Goal: Task Accomplishment & Management: Manage account settings

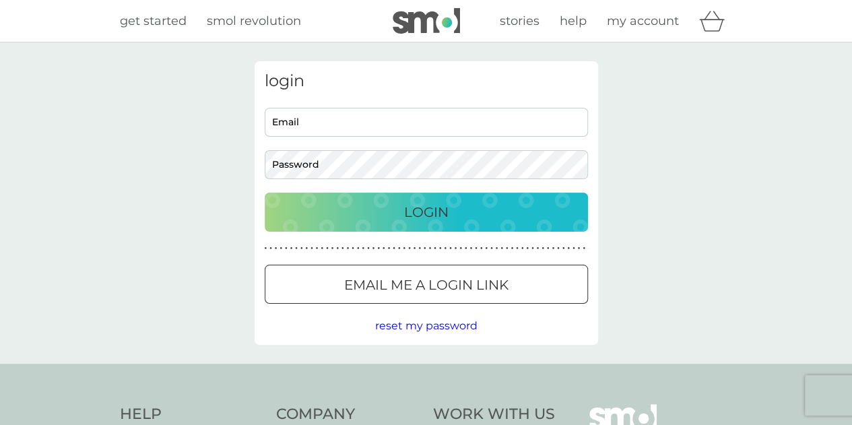
type input "[PERSON_NAME][EMAIL_ADDRESS][DOMAIN_NAME]"
click at [398, 195] on button "Login" at bounding box center [426, 212] width 323 height 39
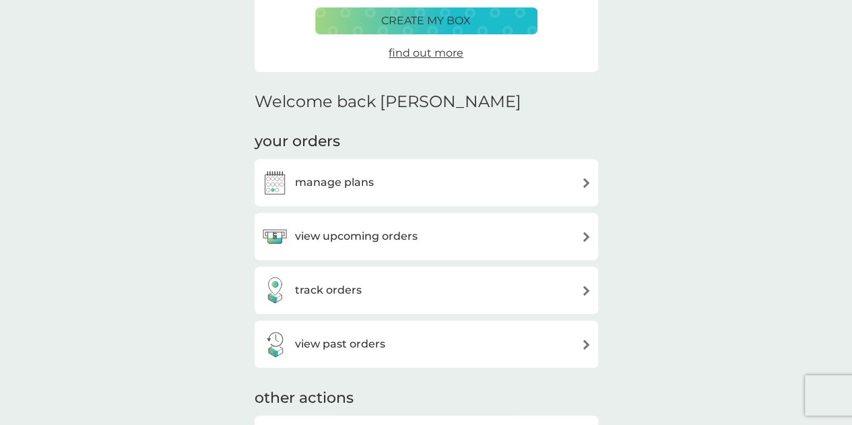
scroll to position [270, 0]
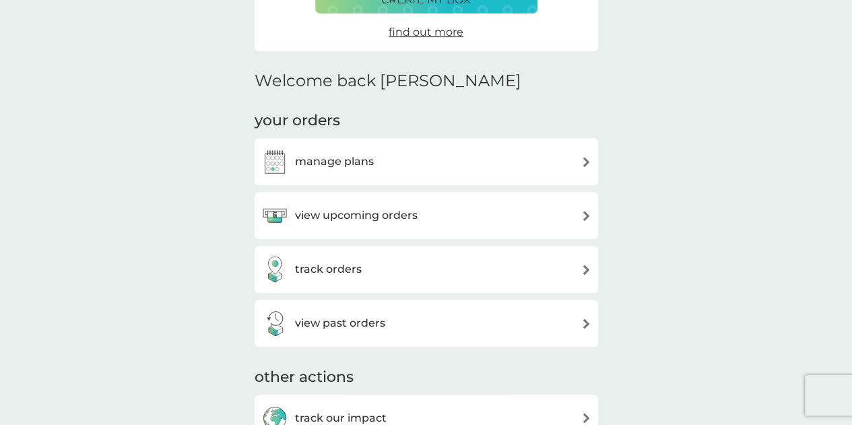
click at [472, 155] on div "manage plans" at bounding box center [426, 161] width 330 height 27
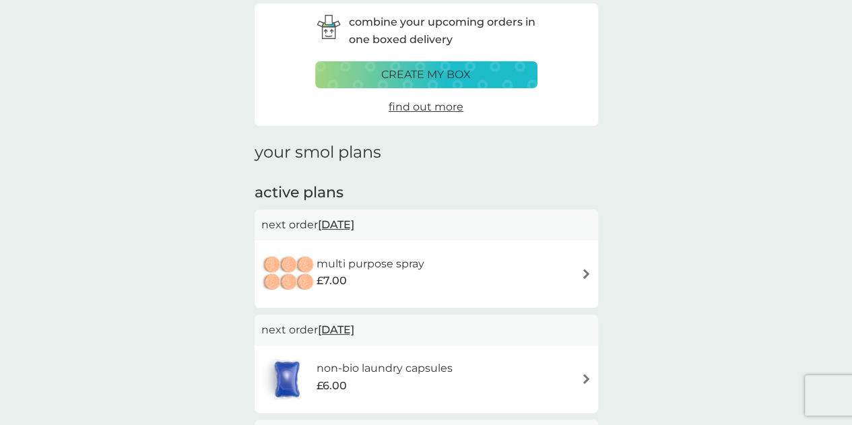
scroll to position [135, 0]
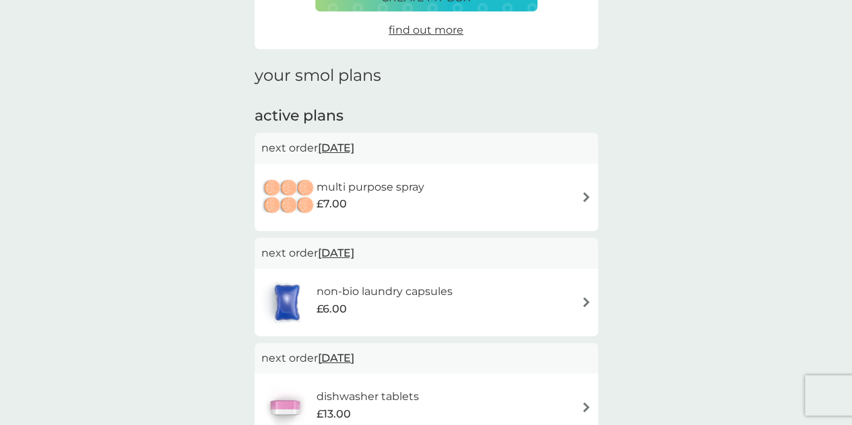
click at [323, 148] on span "1 Nov 2025" at bounding box center [336, 148] width 36 height 26
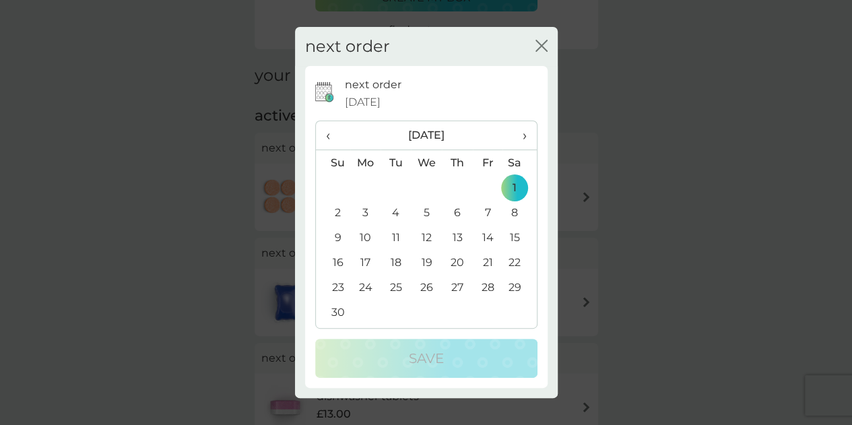
click at [524, 134] on span "›" at bounding box center [519, 135] width 13 height 28
click at [522, 133] on span "›" at bounding box center [519, 135] width 13 height 28
click at [336, 211] on td "1" at bounding box center [333, 212] width 34 height 25
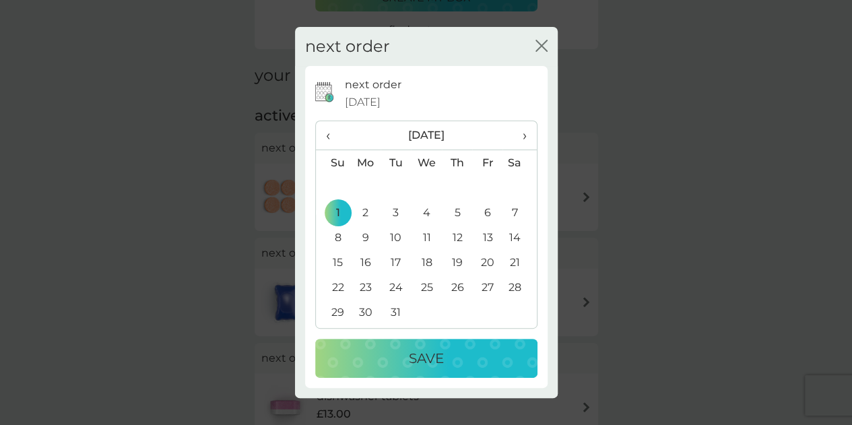
click at [389, 375] on button "Save" at bounding box center [426, 358] width 222 height 39
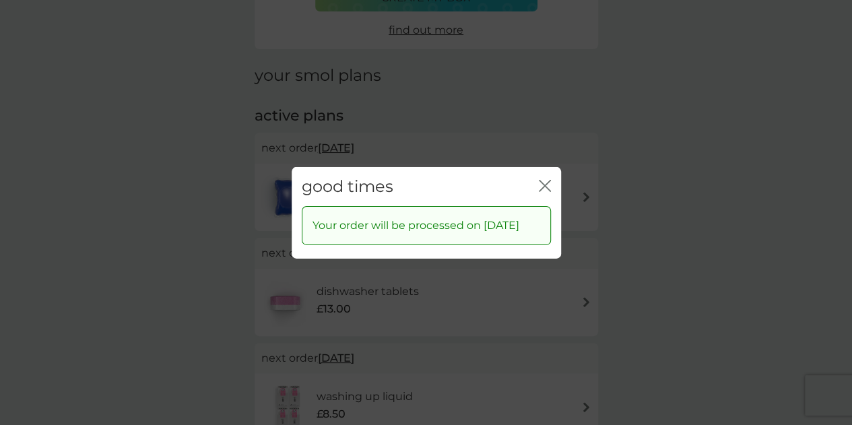
click at [547, 187] on icon "close" at bounding box center [547, 185] width 5 height 11
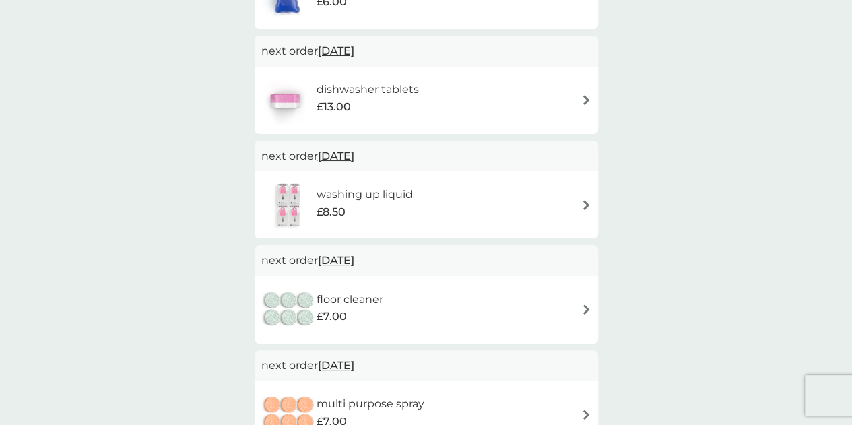
scroll to position [472, 0]
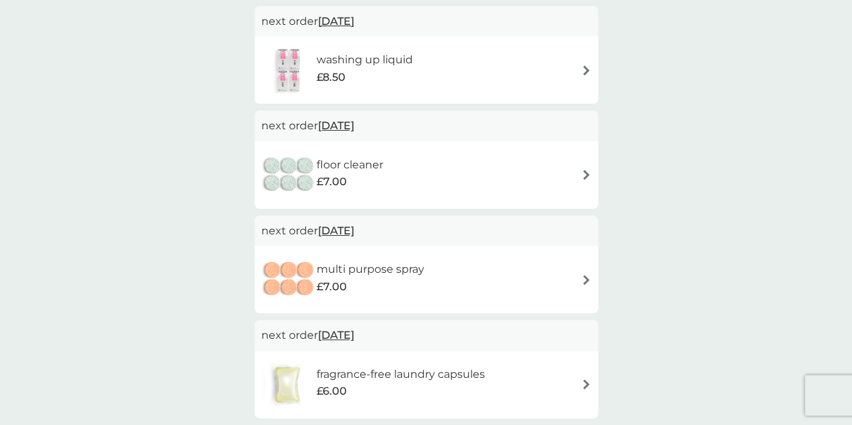
click at [319, 232] on span "1 Mar 2026" at bounding box center [336, 231] width 36 height 26
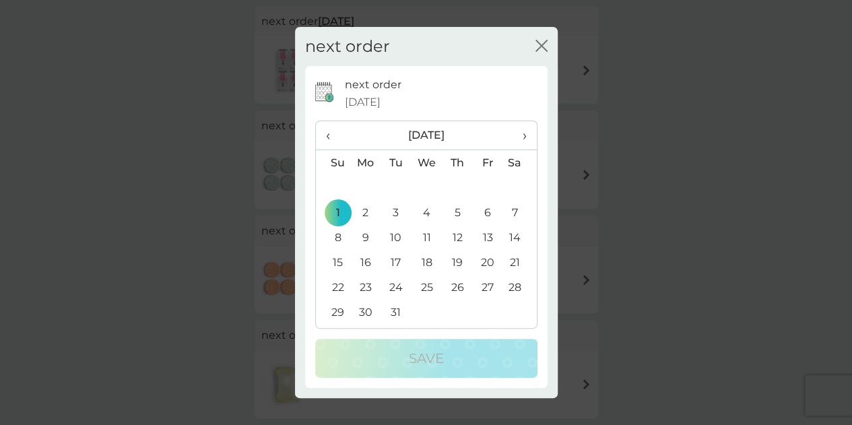
click at [527, 135] on th "›" at bounding box center [520, 135] width 34 height 29
click at [429, 189] on td "1" at bounding box center [426, 187] width 31 height 25
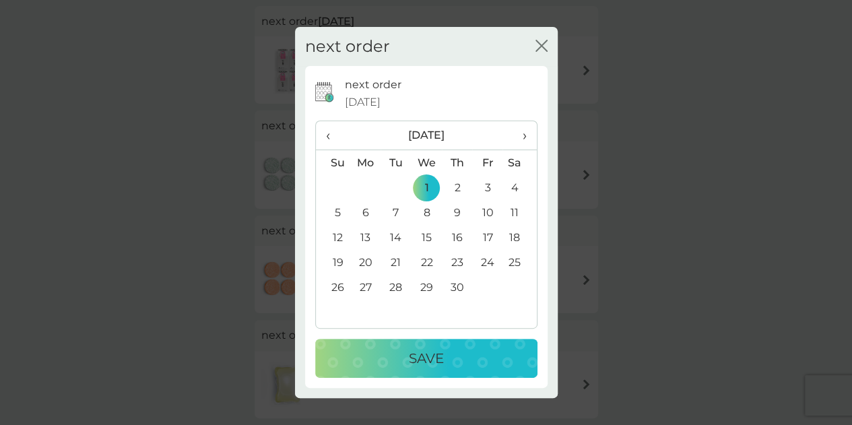
click at [429, 346] on button "Save" at bounding box center [426, 358] width 222 height 39
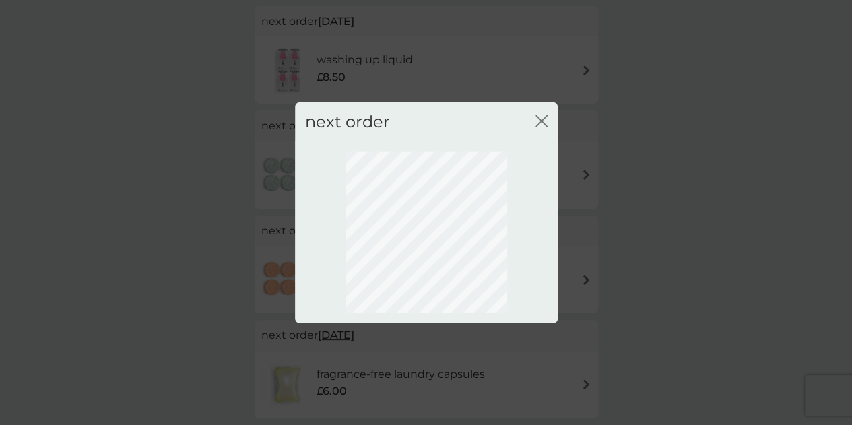
scroll to position [139, 0]
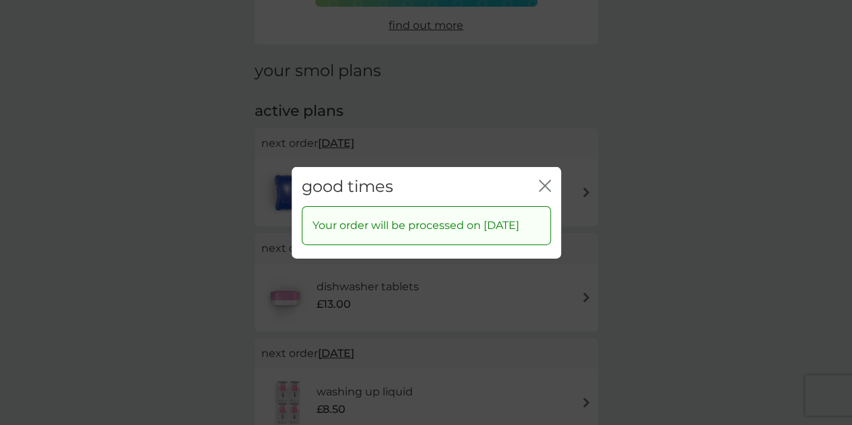
click at [539, 185] on icon "close" at bounding box center [545, 185] width 12 height 12
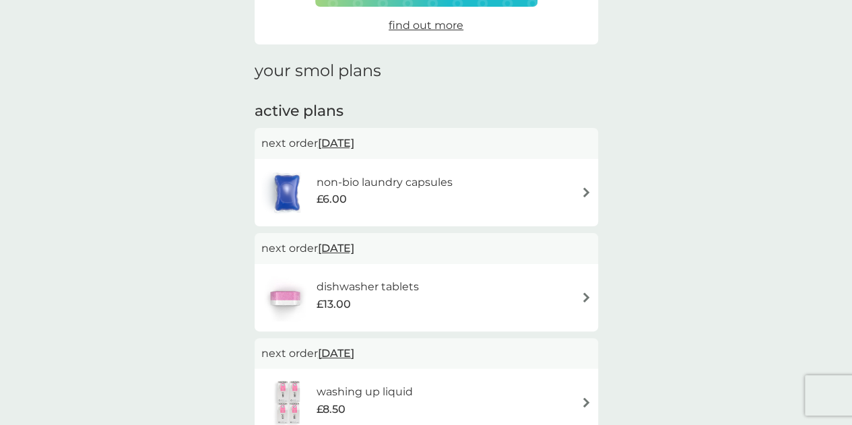
click at [317, 208] on div "non-bio laundry capsules £6.00" at bounding box center [391, 193] width 150 height 38
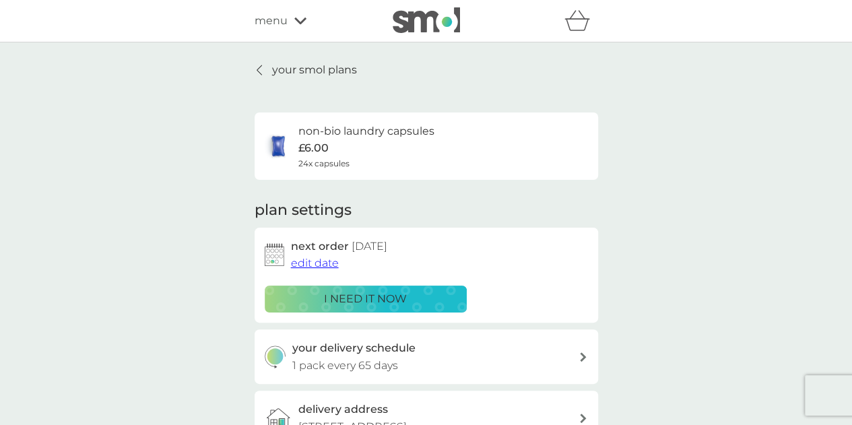
scroll to position [139, 0]
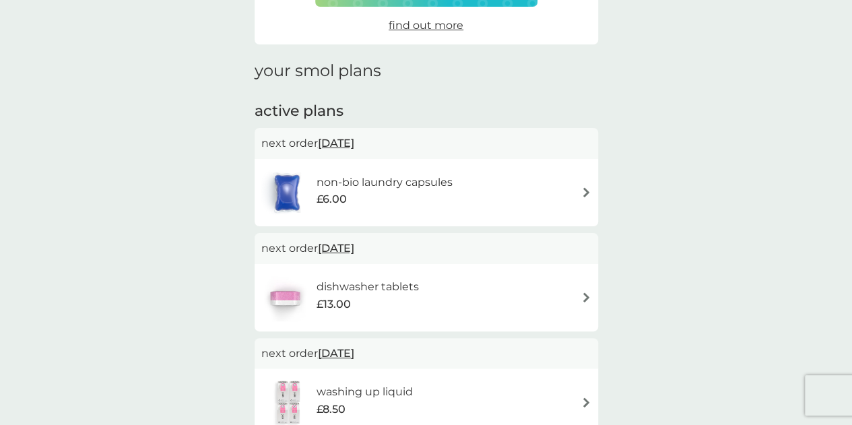
click at [359, 294] on h6 "dishwasher tablets" at bounding box center [367, 287] width 102 height 18
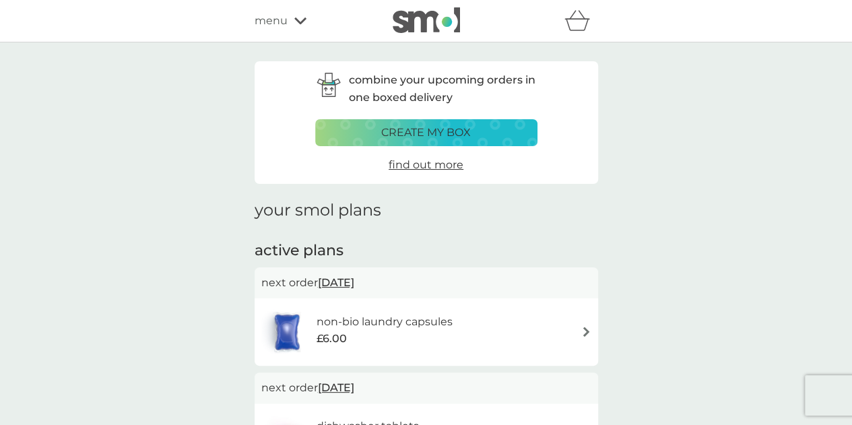
scroll to position [139, 0]
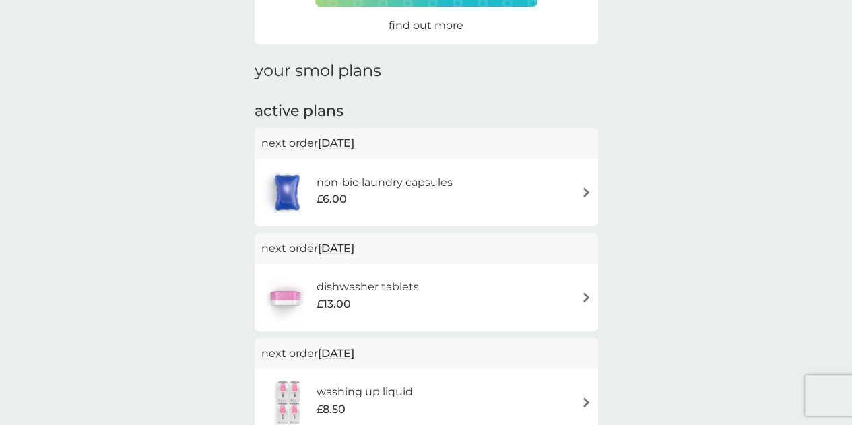
click at [354, 247] on span "19 Jan 2026" at bounding box center [336, 248] width 36 height 26
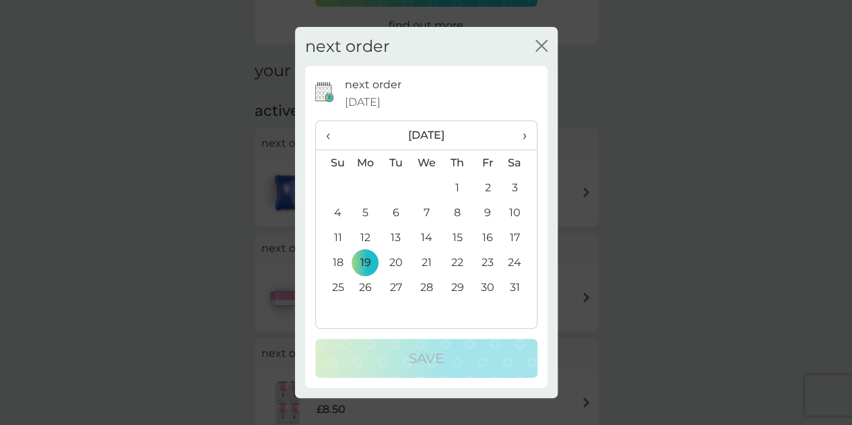
click at [324, 136] on th "‹" at bounding box center [333, 135] width 34 height 29
click at [372, 186] on td "1" at bounding box center [365, 187] width 31 height 25
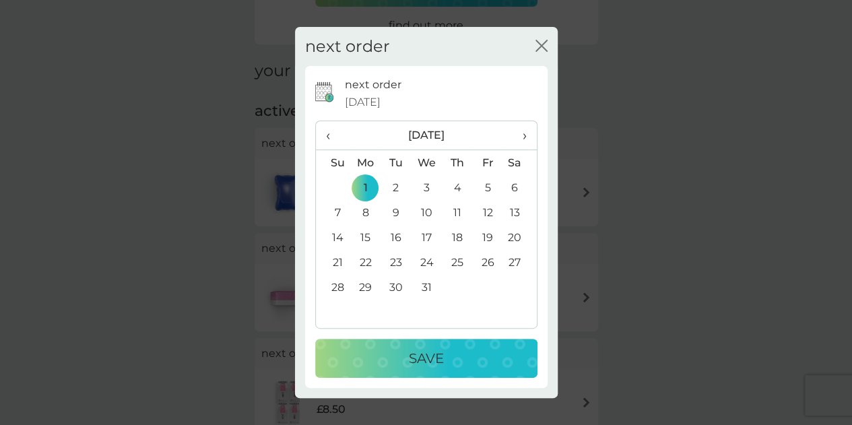
drag, startPoint x: 371, startPoint y: 354, endPoint x: 371, endPoint y: 331, distance: 22.9
click at [370, 354] on div "Save" at bounding box center [426, 359] width 195 height 22
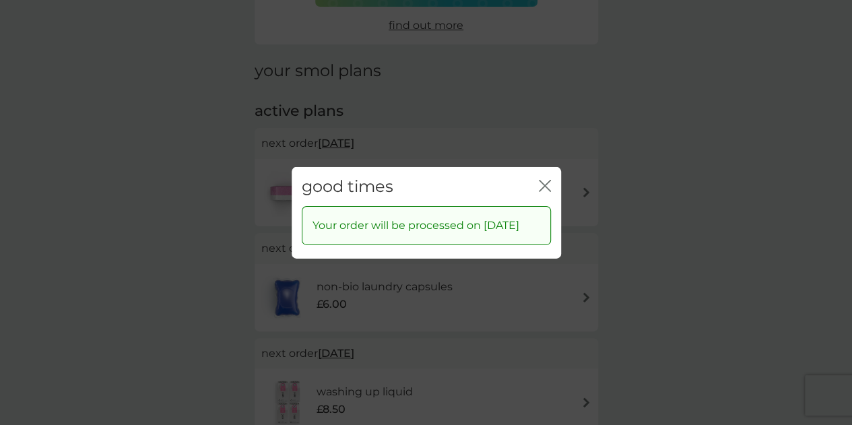
click at [538, 188] on div "good times close" at bounding box center [427, 186] width 270 height 40
click at [541, 183] on icon "close" at bounding box center [542, 185] width 5 height 11
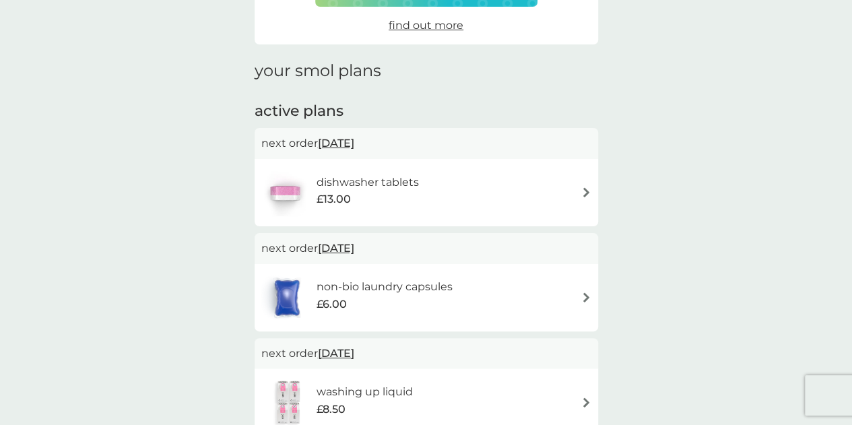
click at [354, 245] on span "17 Dec 2025" at bounding box center [336, 248] width 36 height 26
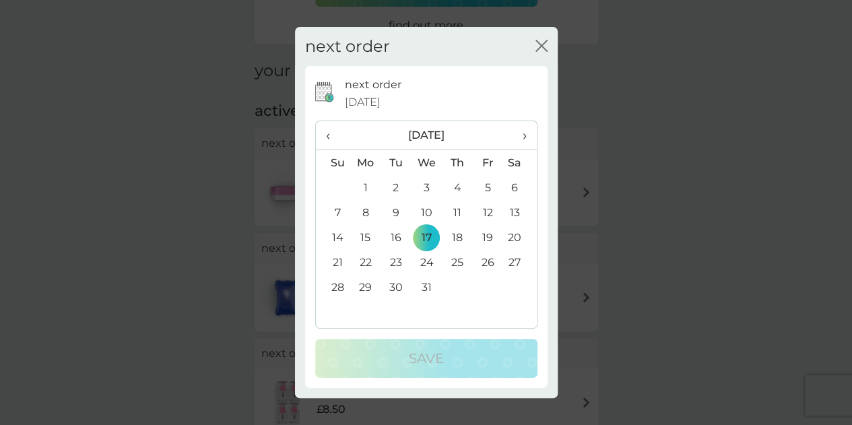
click at [367, 187] on td "1" at bounding box center [365, 187] width 31 height 25
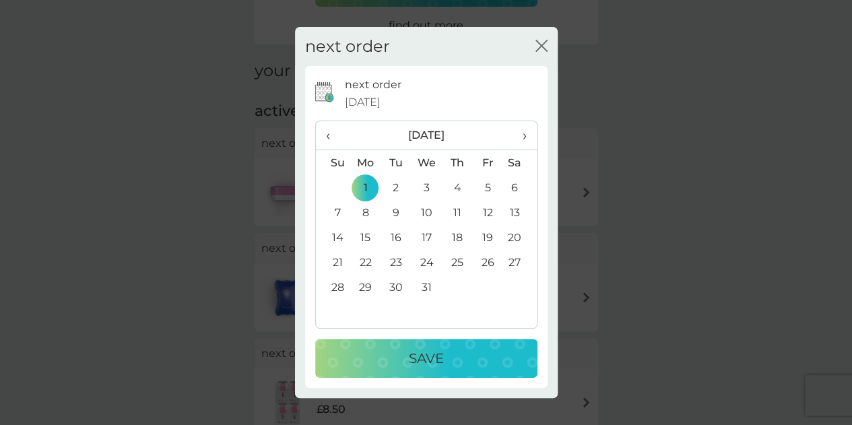
click at [381, 342] on button "Save" at bounding box center [426, 358] width 222 height 39
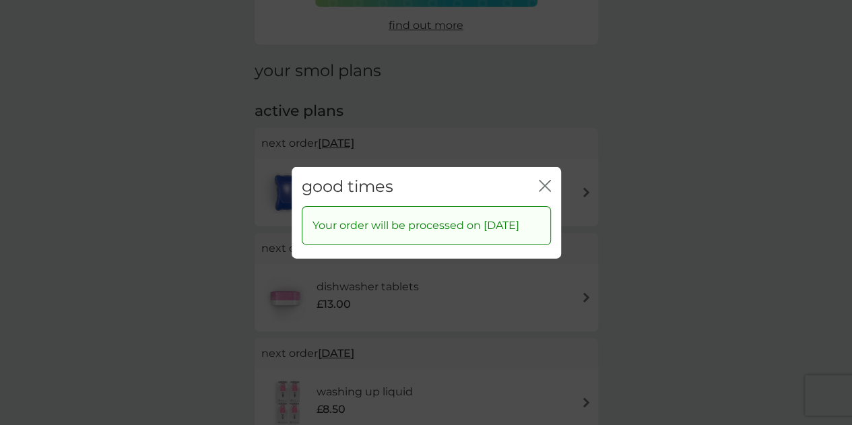
click at [543, 183] on icon "close" at bounding box center [545, 185] width 12 height 12
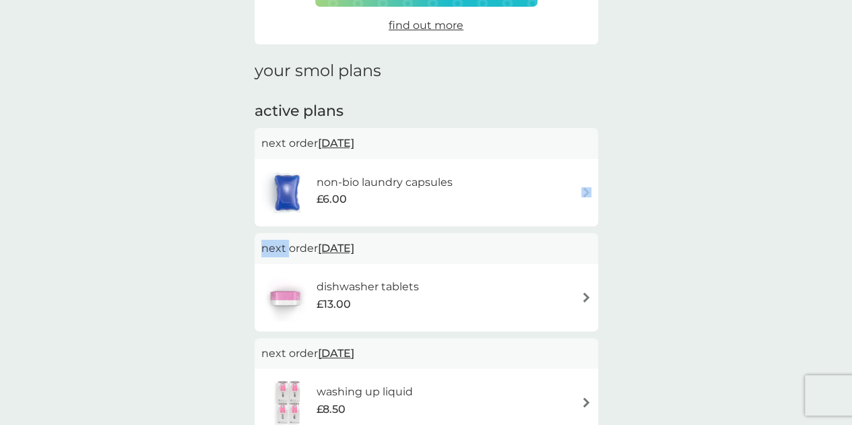
click at [543, 183] on div "non-bio laundry capsules £6.00" at bounding box center [426, 192] width 330 height 47
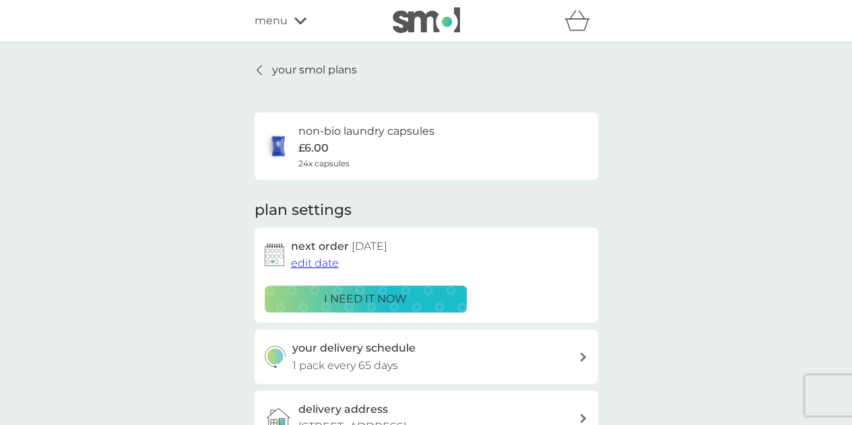
click at [295, 67] on p "your smol plans" at bounding box center [314, 70] width 85 height 18
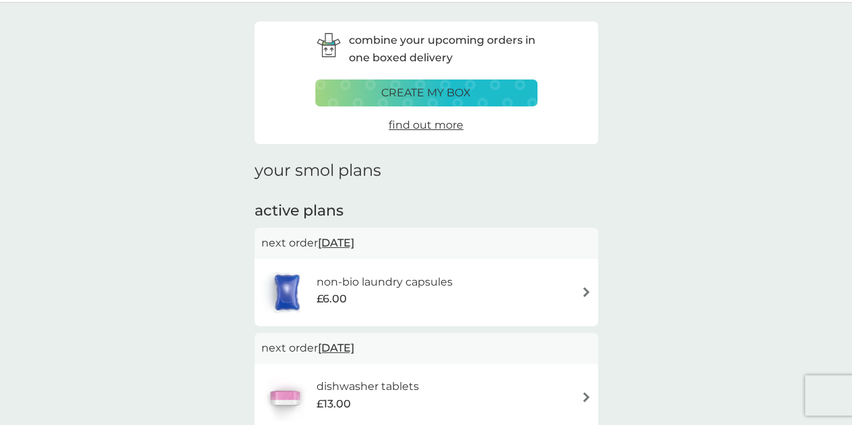
scroll to position [67, 0]
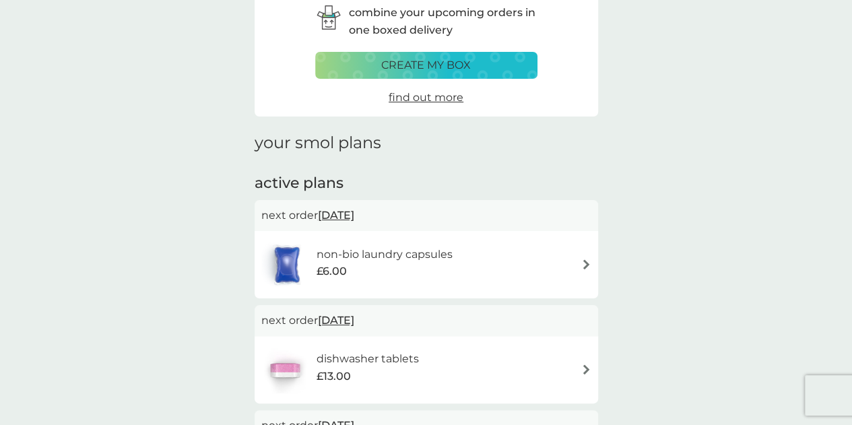
click at [411, 268] on div "£6.00" at bounding box center [384, 272] width 136 height 18
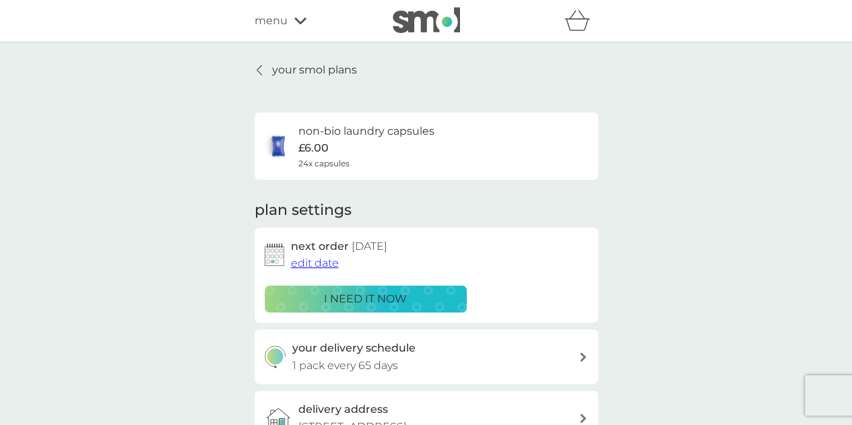
click at [294, 68] on p "your smol plans" at bounding box center [314, 70] width 85 height 18
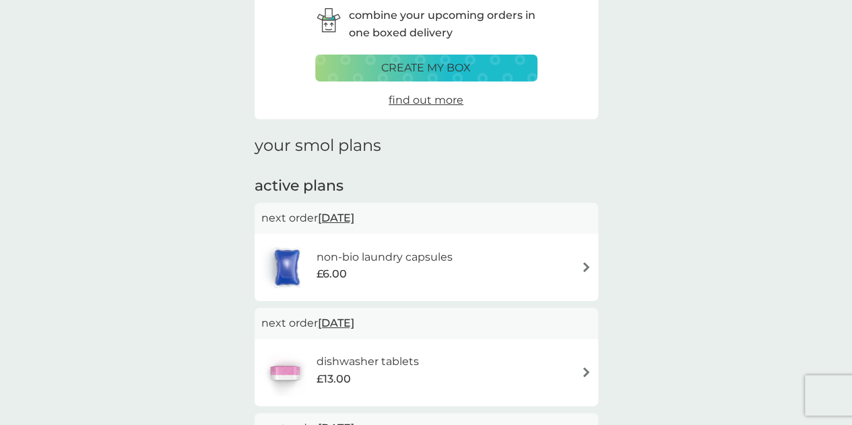
scroll to position [135, 0]
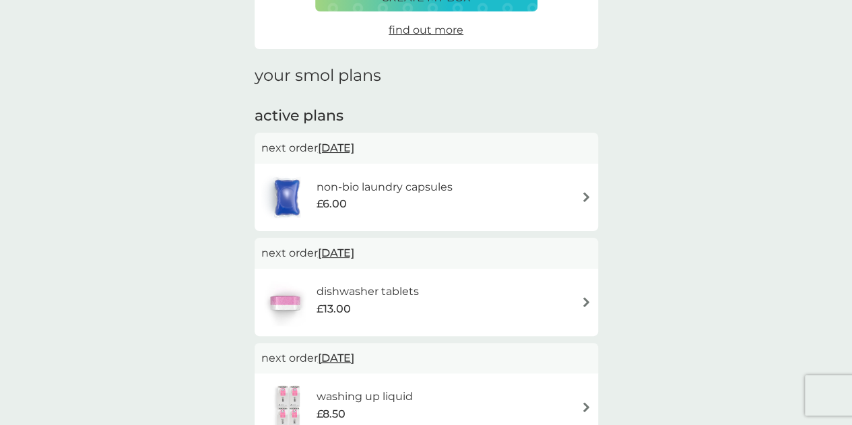
click at [414, 284] on h6 "dishwasher tablets" at bounding box center [367, 292] width 102 height 18
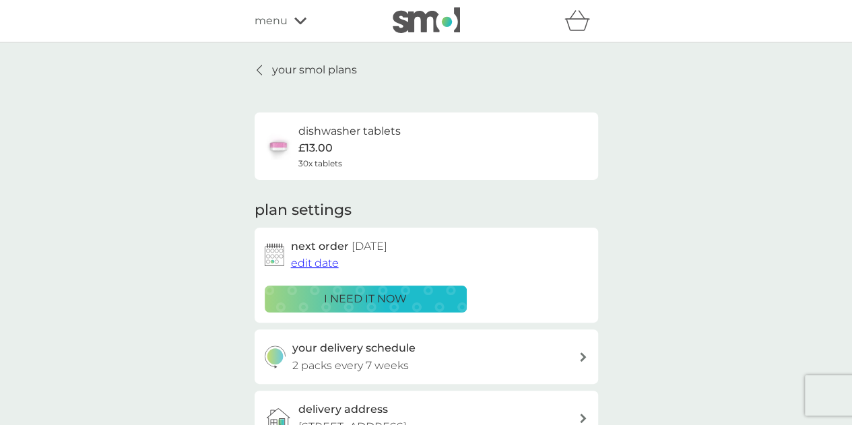
click at [321, 259] on span "edit date" at bounding box center [315, 263] width 48 height 13
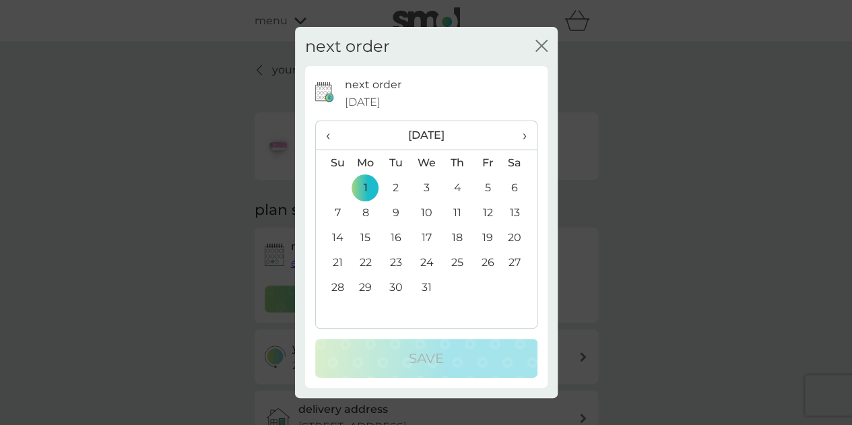
click at [547, 40] on icon "close" at bounding box center [544, 45] width 5 height 11
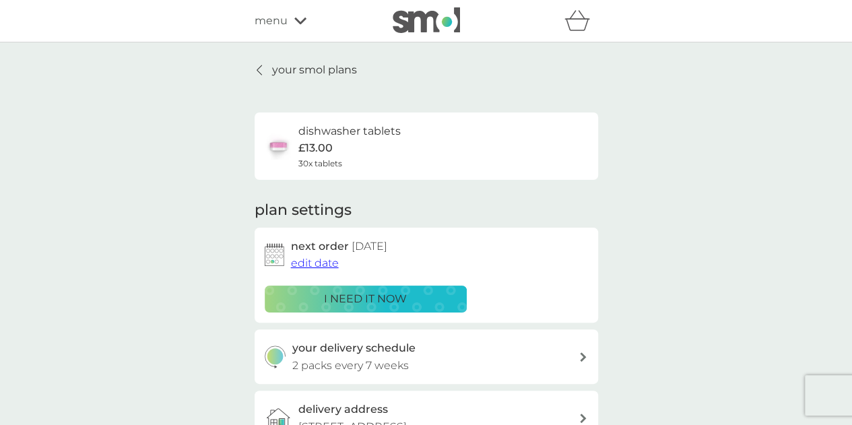
click at [309, 69] on p "your smol plans" at bounding box center [314, 70] width 85 height 18
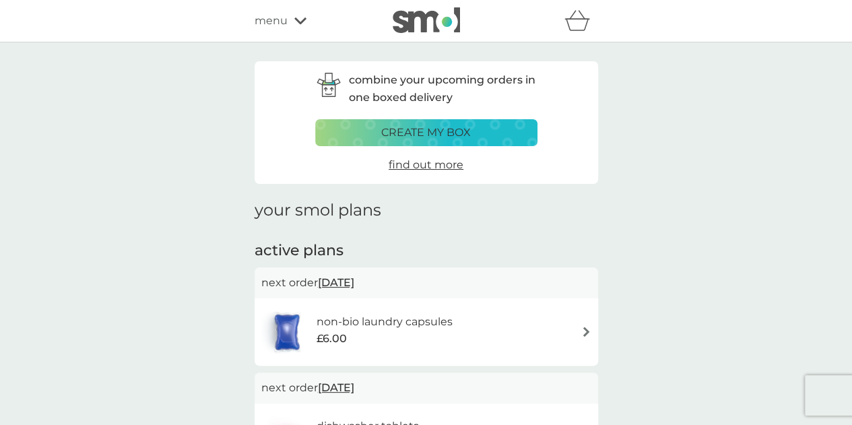
click at [287, 22] on div "menu" at bounding box center [312, 21] width 115 height 18
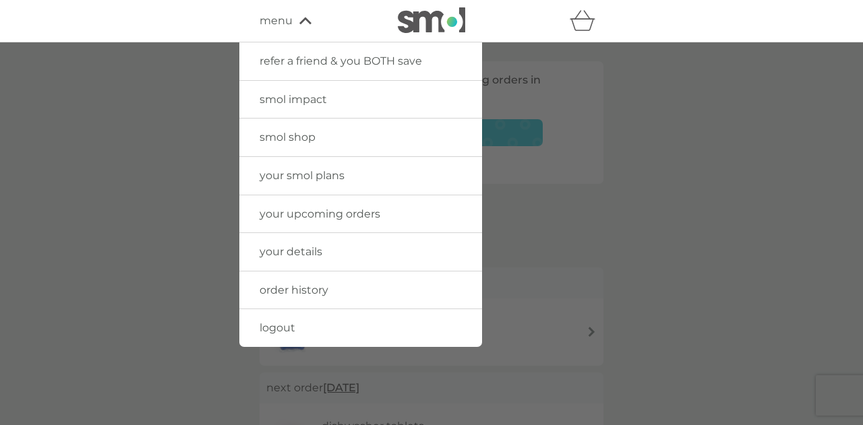
click at [294, 293] on span "order history" at bounding box center [293, 290] width 69 height 13
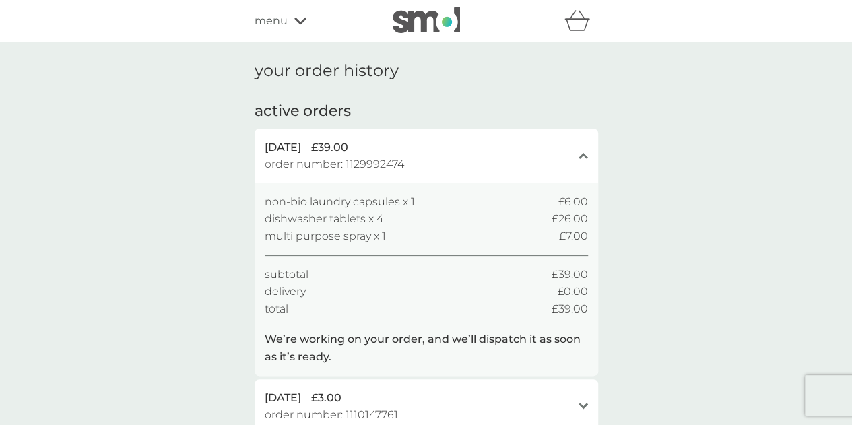
click at [310, 224] on span "dishwasher tablets x 4" at bounding box center [324, 219] width 119 height 18
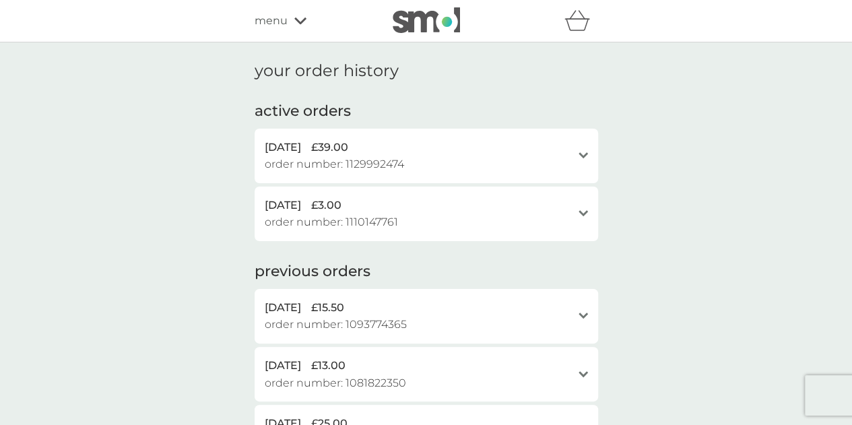
click at [348, 165] on span "order number: 1129992474" at bounding box center [334, 165] width 139 height 18
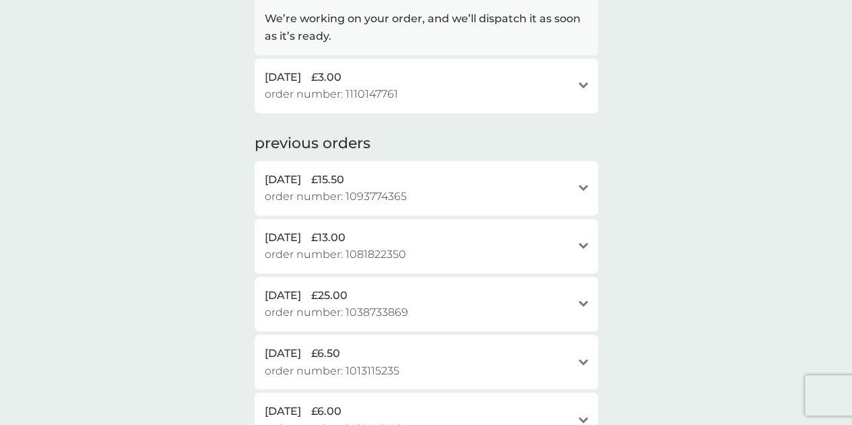
scroll to position [887, 0]
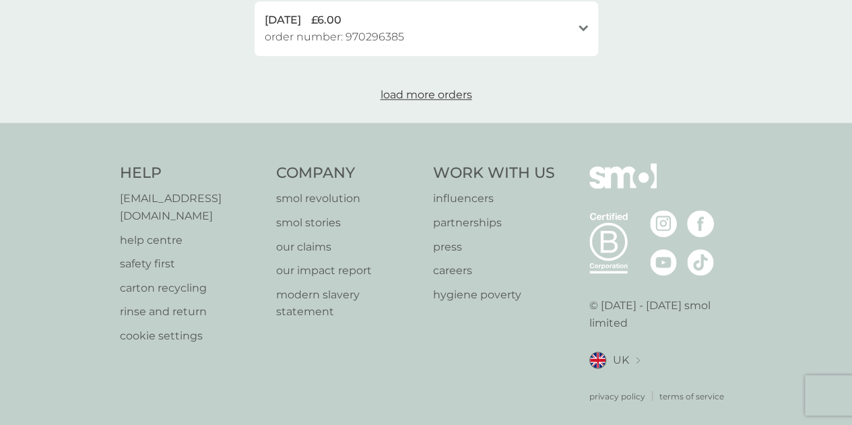
click at [157, 201] on p "[EMAIL_ADDRESS][DOMAIN_NAME]" at bounding box center [192, 207] width 144 height 34
drag, startPoint x: 256, startPoint y: 199, endPoint x: 108, endPoint y: 206, distance: 147.7
click at [108, 206] on div "Help help@smolproducts.com help centre safety first carton recycling rinse and …" at bounding box center [426, 283] width 852 height 320
copy p "[EMAIL_ADDRESS][DOMAIN_NAME]"
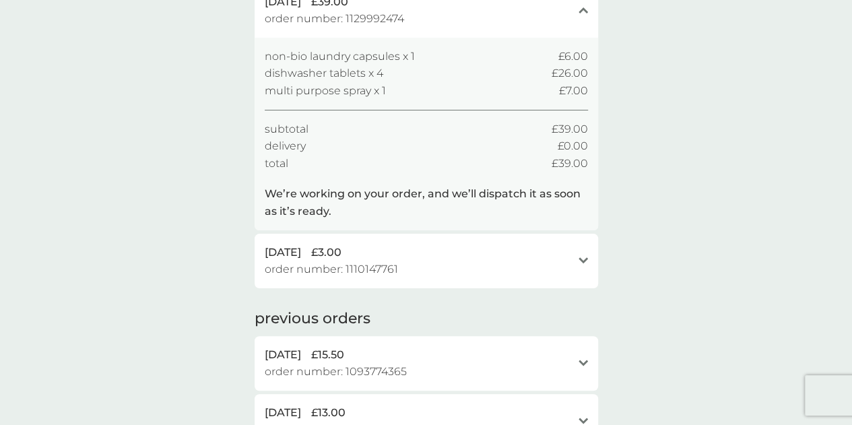
scroll to position [0, 0]
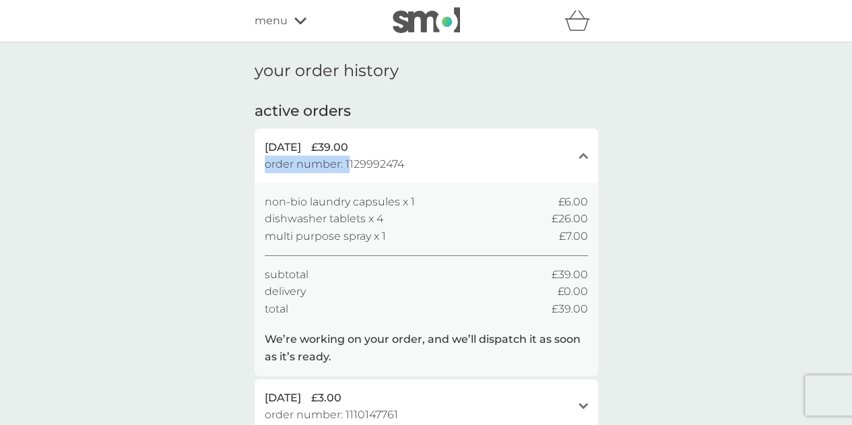
drag, startPoint x: 421, startPoint y: 166, endPoint x: 349, endPoint y: 168, distance: 71.4
click at [349, 168] on div "9 Oct 2025 £39.00 order number: 1129992474" at bounding box center [418, 156] width 307 height 34
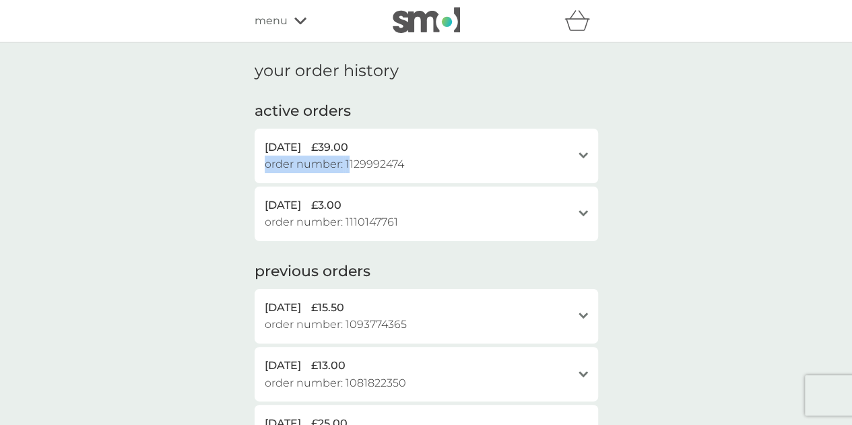
click at [408, 168] on div "9 Oct 2025 £39.00 order number: 1129992474" at bounding box center [418, 156] width 307 height 34
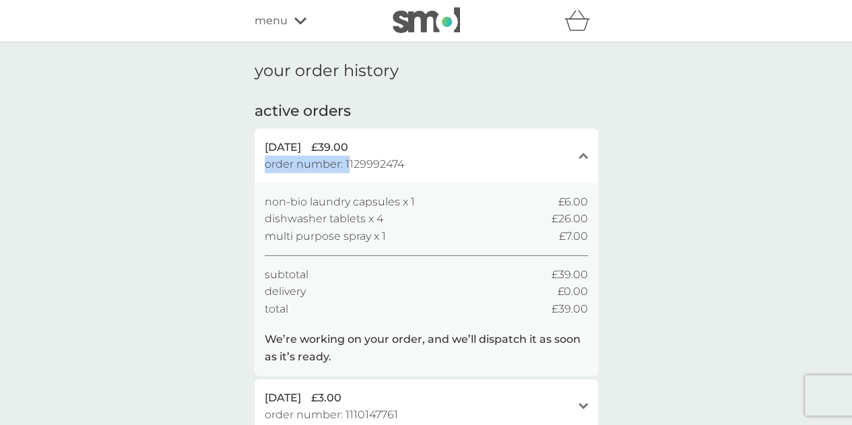
drag, startPoint x: 416, startPoint y: 162, endPoint x: 350, endPoint y: 168, distance: 65.6
click at [350, 168] on div "9 Oct 2025 £39.00 order number: 1129992474" at bounding box center [418, 156] width 307 height 34
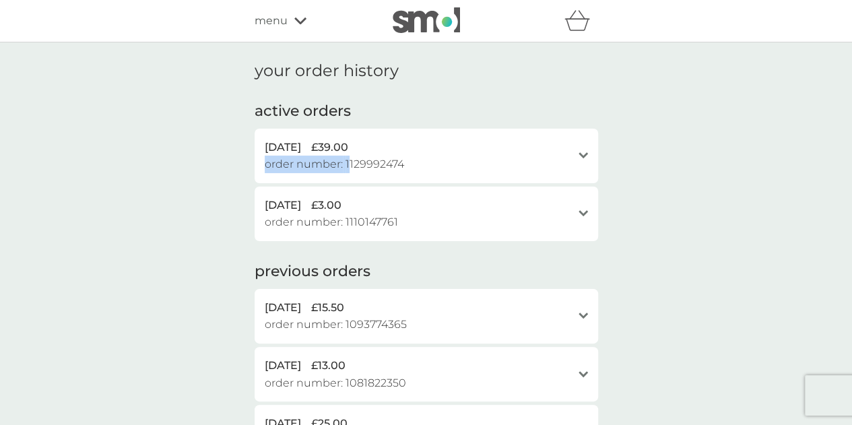
click at [349, 168] on span "order number: 1129992474" at bounding box center [334, 165] width 139 height 18
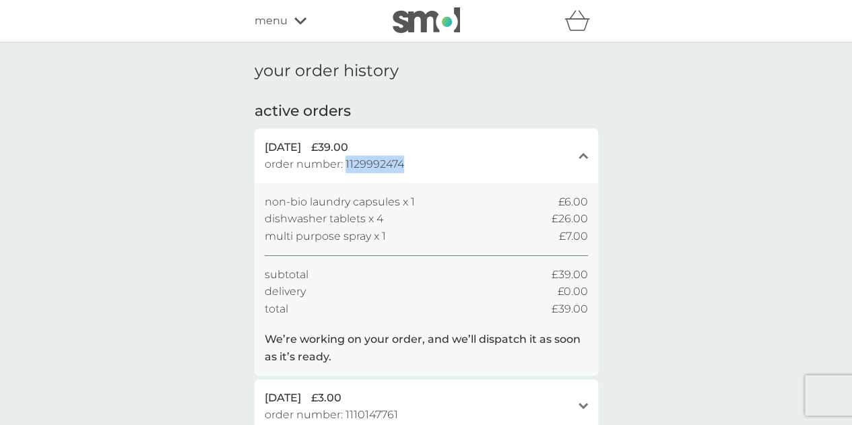
drag, startPoint x: 345, startPoint y: 162, endPoint x: 406, endPoint y: 162, distance: 60.6
click at [406, 162] on div "9 Oct 2025 £39.00 order number: 1129992474" at bounding box center [418, 156] width 307 height 34
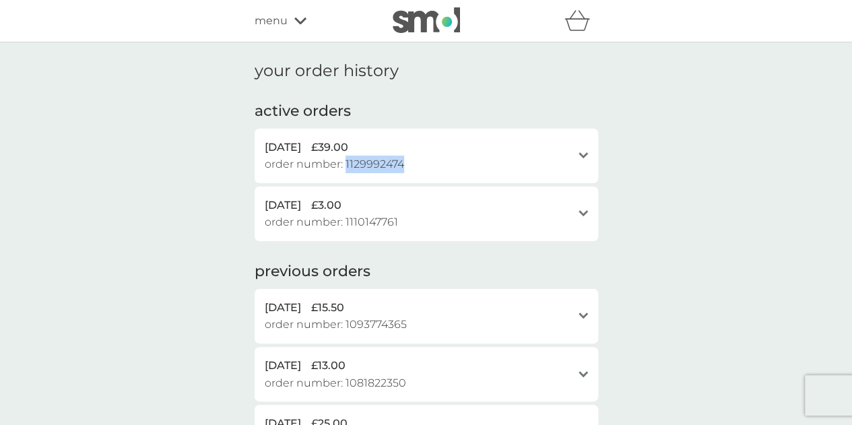
copy span "1129992474"
click at [449, 28] on img at bounding box center [426, 20] width 67 height 26
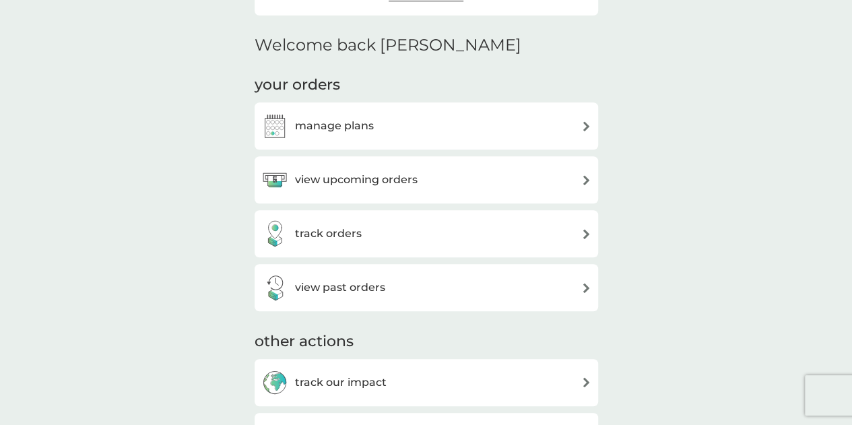
scroll to position [270, 0]
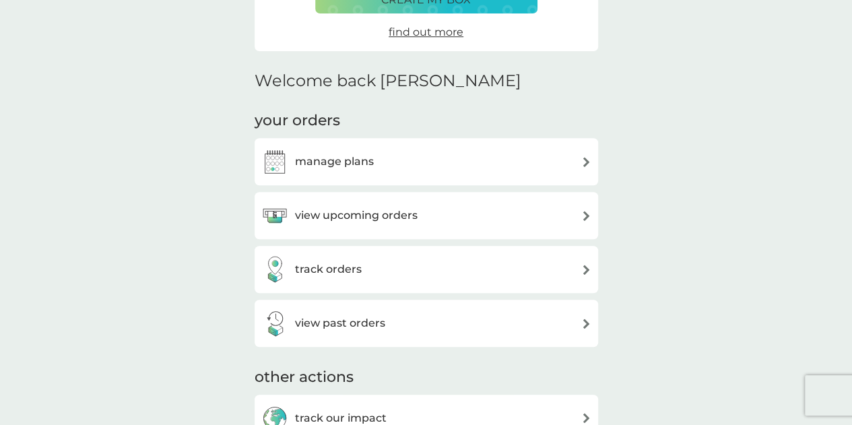
click at [357, 170] on h3 "manage plans" at bounding box center [334, 162] width 79 height 18
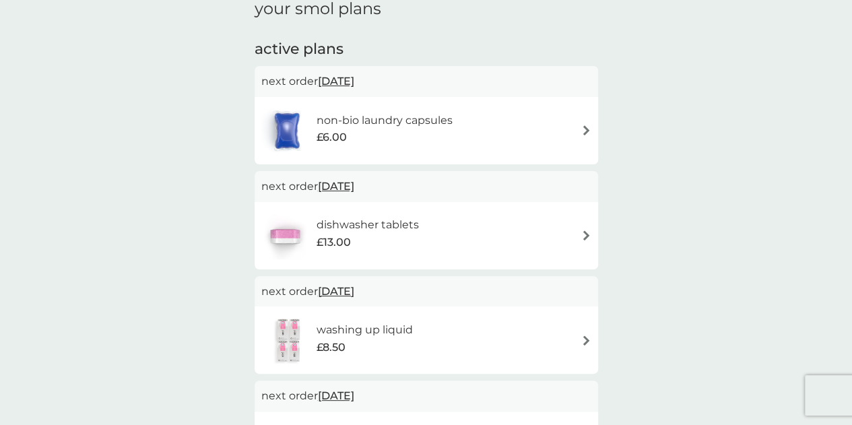
scroll to position [202, 0]
click at [408, 221] on h6 "dishwasher tablets" at bounding box center [367, 225] width 102 height 18
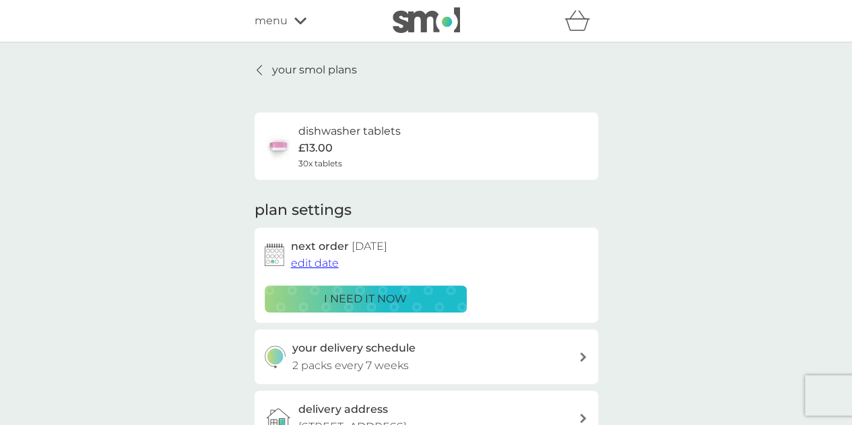
click at [268, 61] on link "your smol plans" at bounding box center [306, 70] width 102 height 18
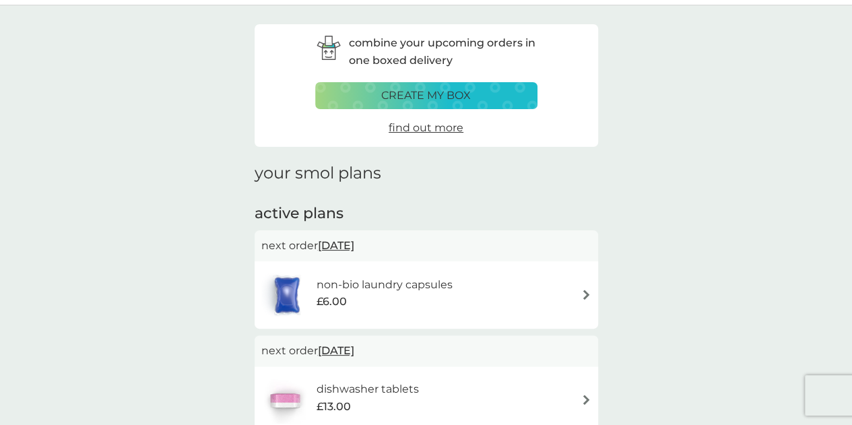
scroll to position [67, 0]
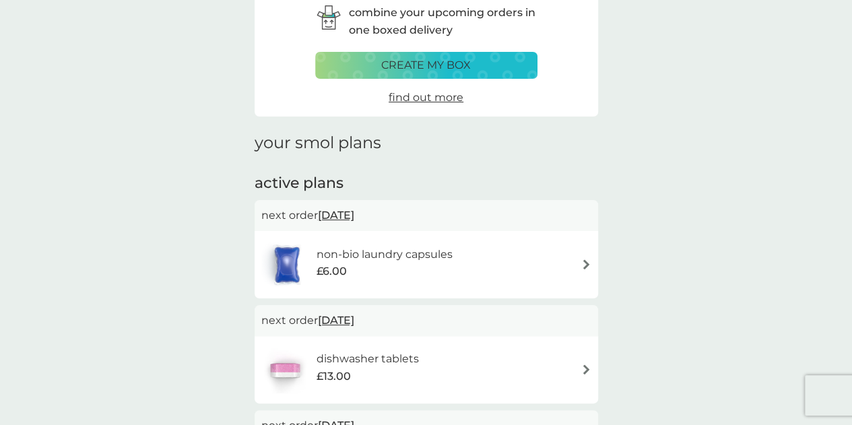
click at [460, 261] on div "non-bio laundry capsules £6.00" at bounding box center [391, 265] width 150 height 38
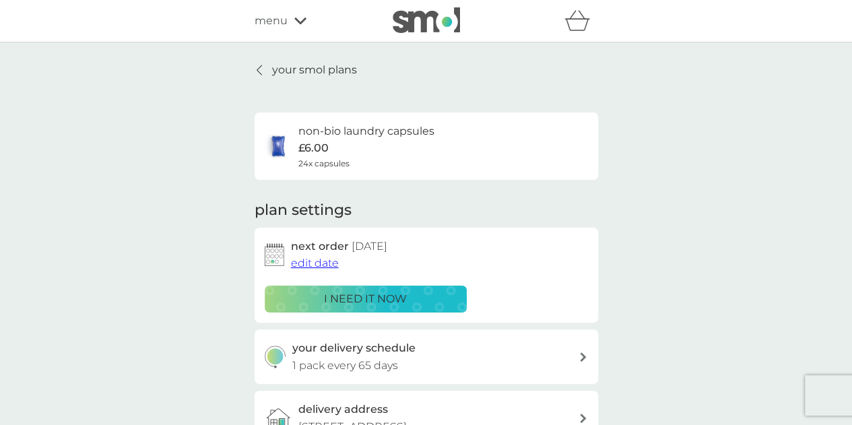
click at [276, 71] on p "your smol plans" at bounding box center [314, 70] width 85 height 18
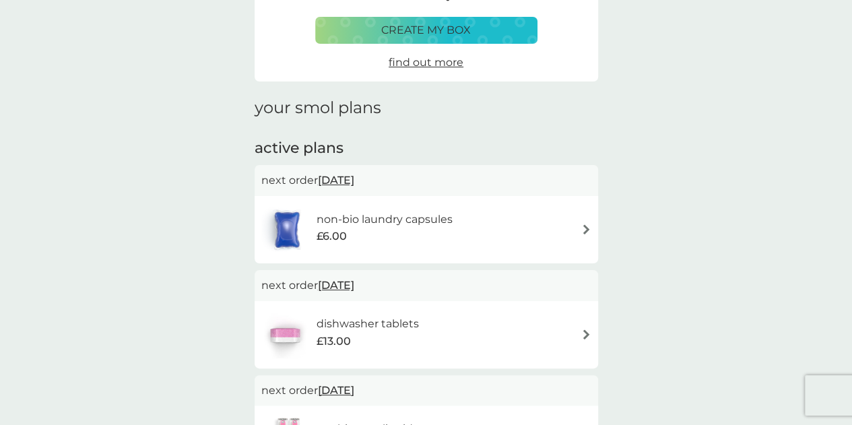
scroll to position [202, 0]
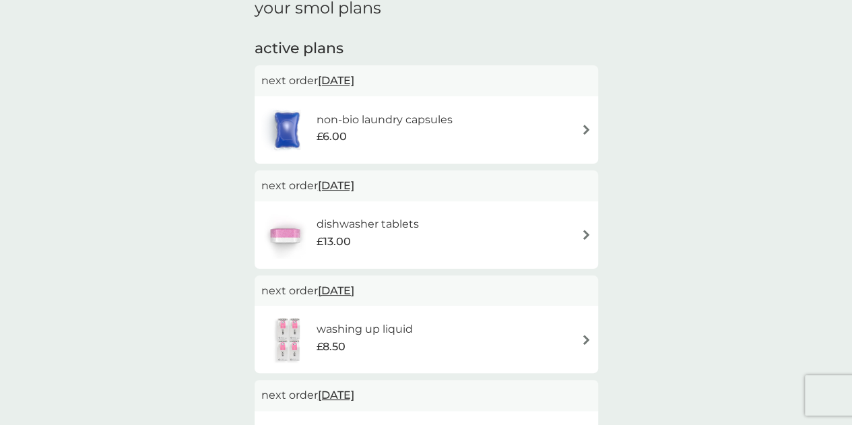
click at [384, 243] on div "£13.00" at bounding box center [367, 242] width 102 height 18
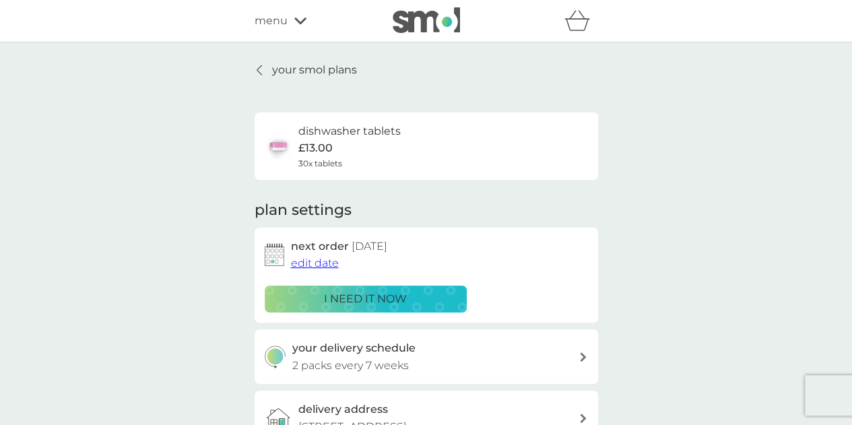
click at [289, 52] on div "your smol plans dishwasher tablets £13.00 30x tablets plan settings next order …" at bounding box center [426, 363] width 852 height 643
click at [284, 66] on p "your smol plans" at bounding box center [314, 70] width 85 height 18
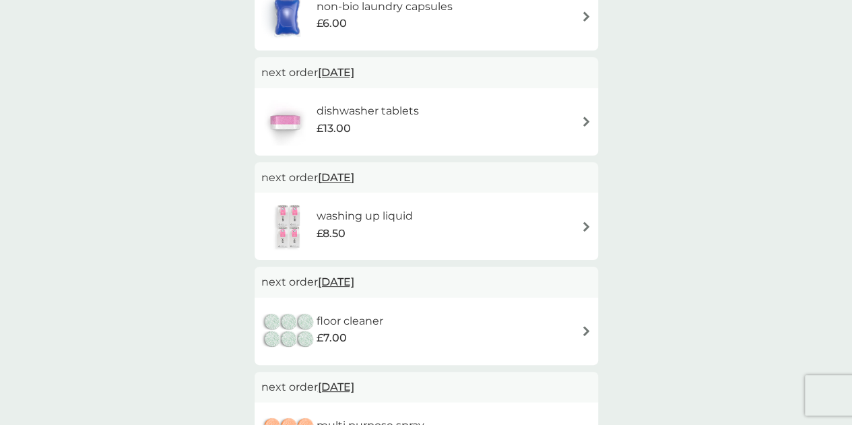
scroll to position [337, 0]
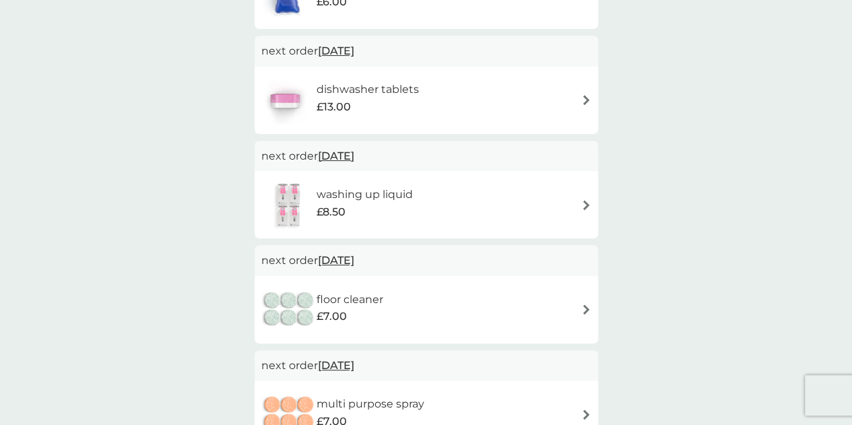
click at [345, 264] on span "1 Feb 2026" at bounding box center [336, 260] width 36 height 26
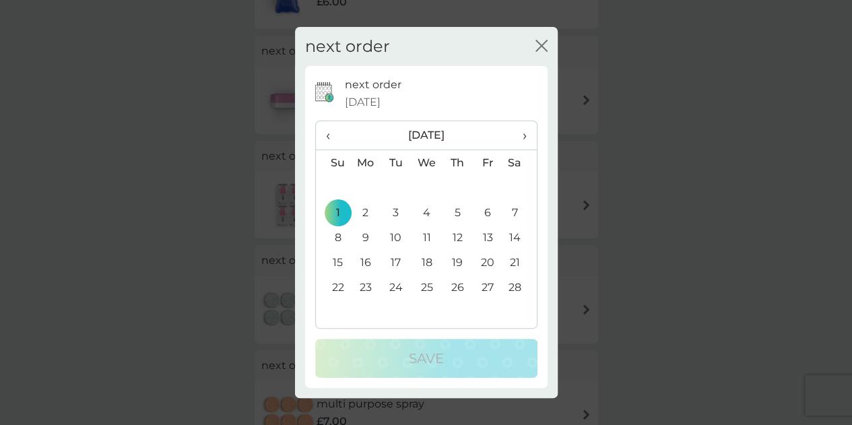
click at [522, 133] on span "›" at bounding box center [519, 135] width 13 height 28
click at [350, 204] on td "2" at bounding box center [365, 212] width 31 height 25
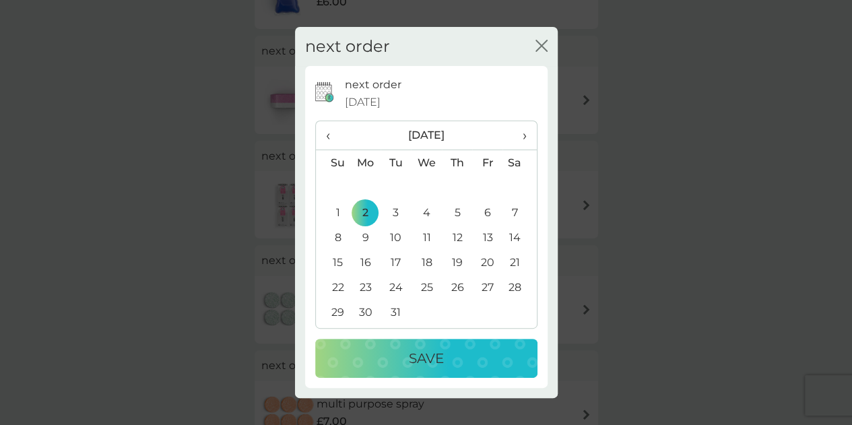
click at [334, 214] on td "1" at bounding box center [333, 212] width 34 height 25
click at [358, 346] on button "Save" at bounding box center [426, 358] width 222 height 39
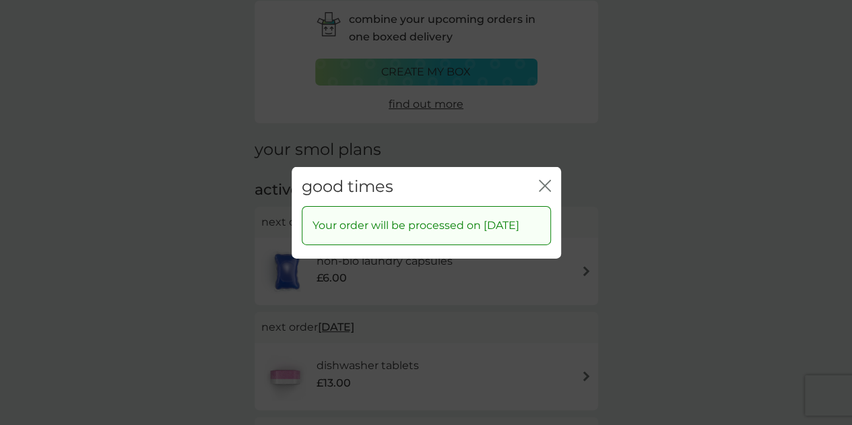
scroll to position [0, 0]
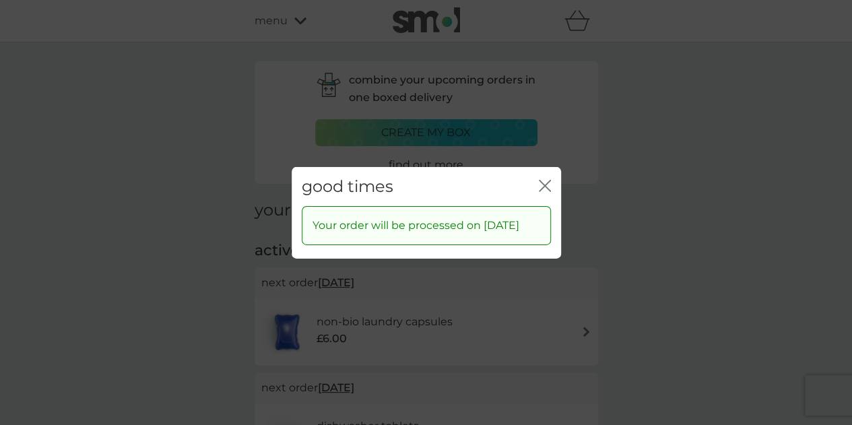
click at [546, 183] on icon "close" at bounding box center [545, 185] width 12 height 12
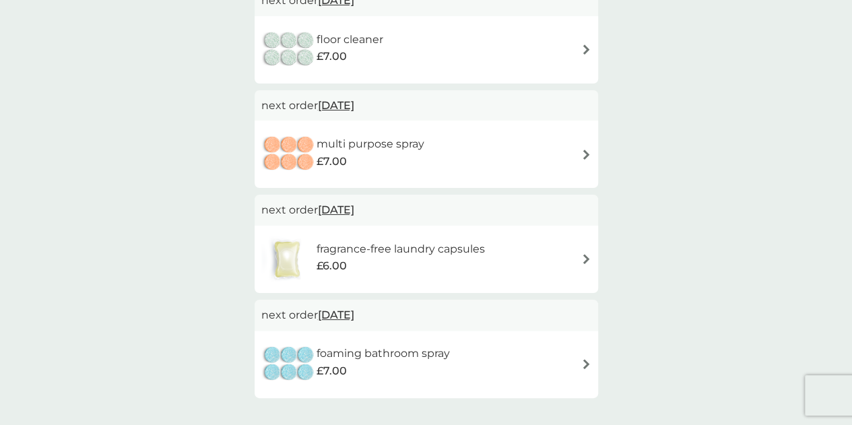
scroll to position [539, 0]
